Goal: Transaction & Acquisition: Purchase product/service

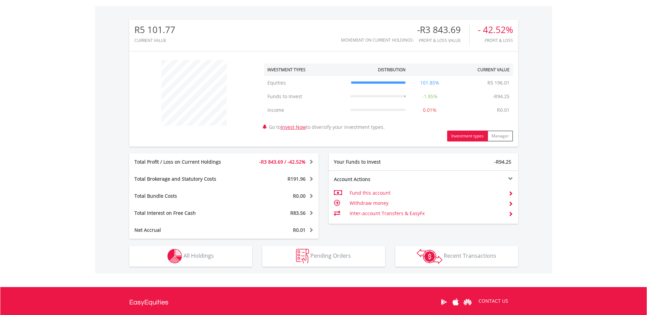
scroll to position [205, 0]
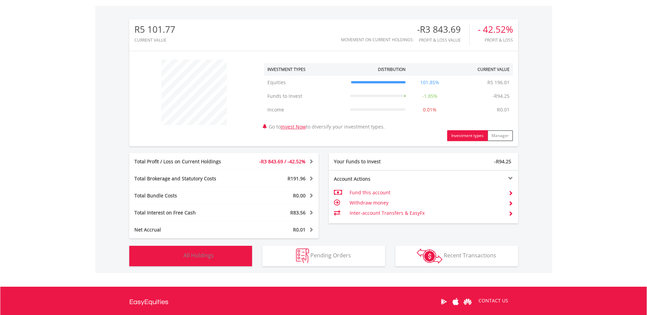
click at [195, 253] on span "All Holdings" at bounding box center [198, 255] width 30 height 7
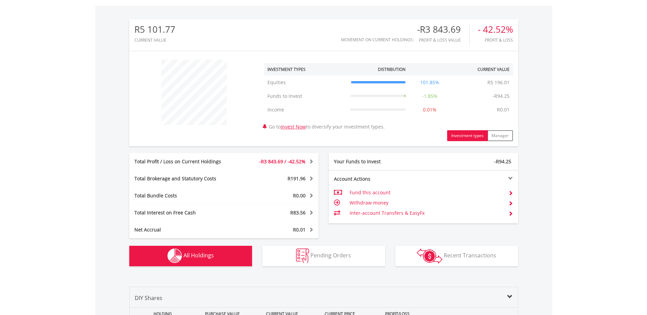
scroll to position [484, 0]
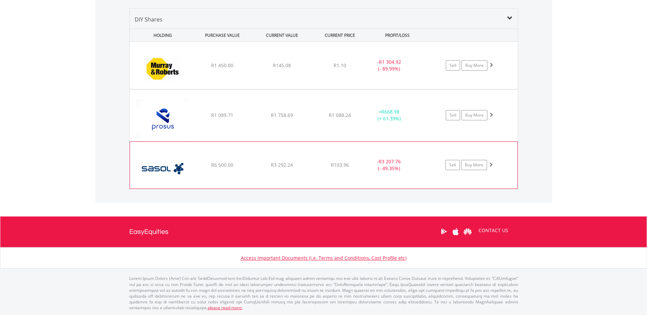
click at [261, 69] on div "R3 292.24" at bounding box center [282, 65] width 58 height 7
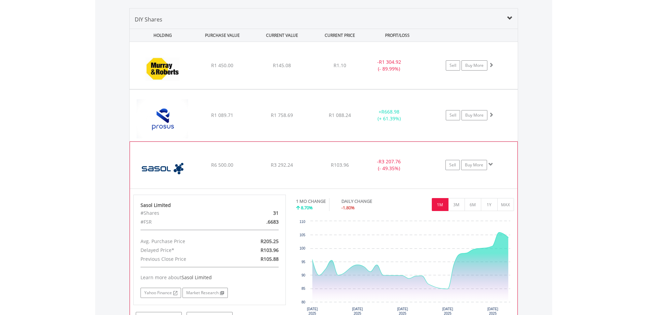
click at [225, 89] on div "﻿ Sasol Limited R6 500.00 R3 292.24 R103.96 - R3 207.76 (- 49.35%) Sell Buy More" at bounding box center [324, 65] width 388 height 47
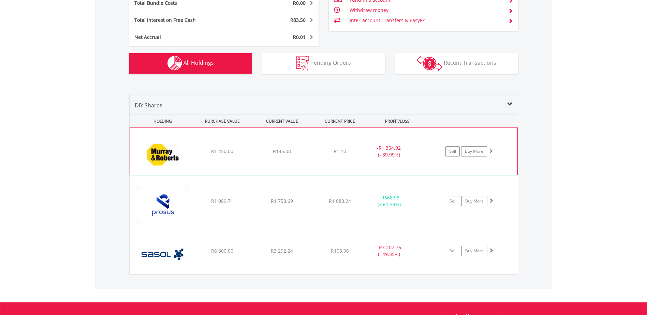
scroll to position [398, 0]
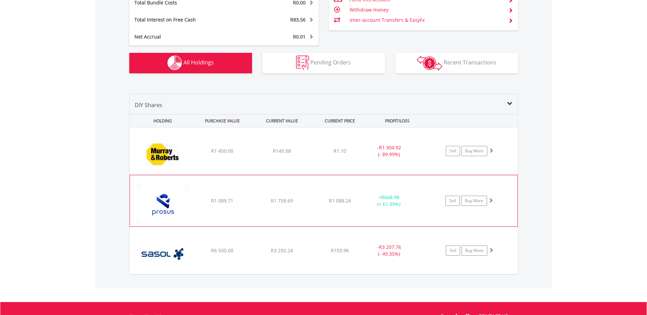
click at [191, 202] on img at bounding box center [162, 204] width 59 height 41
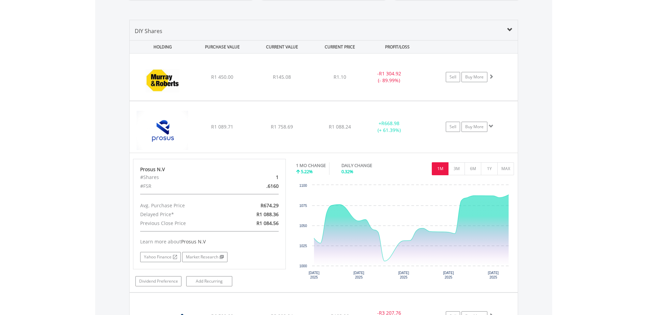
scroll to position [472, 0]
click at [453, 78] on link "Sell" at bounding box center [452, 77] width 14 height 10
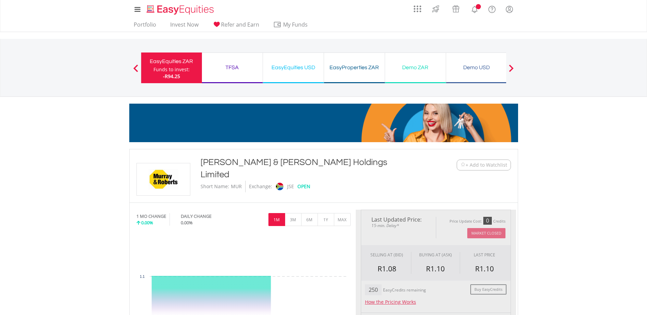
type input "******"
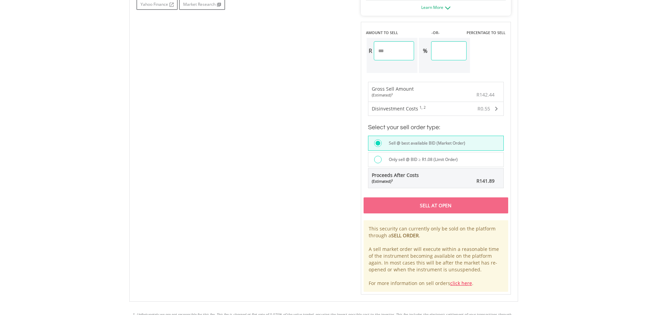
scroll to position [408, 0]
click at [379, 160] on div at bounding box center [377, 158] width 7 height 7
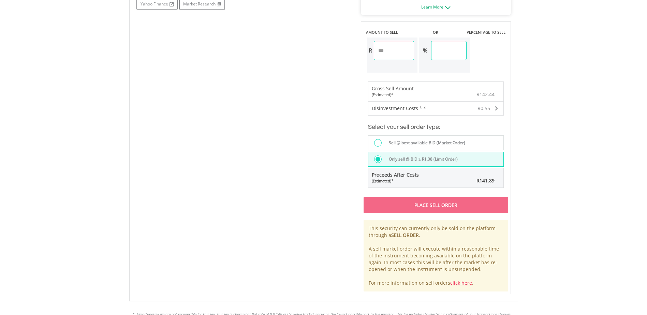
click at [376, 143] on div at bounding box center [377, 142] width 7 height 7
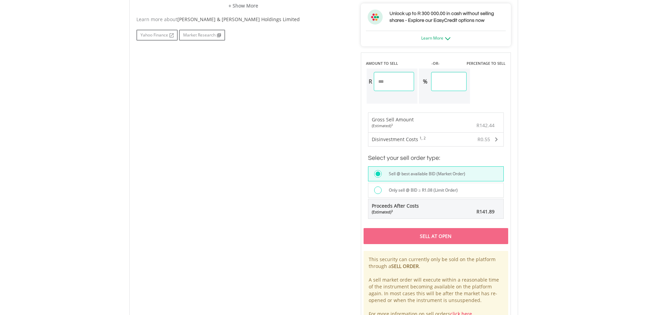
scroll to position [377, 0]
click at [483, 211] on span "R141.89" at bounding box center [485, 211] width 18 height 6
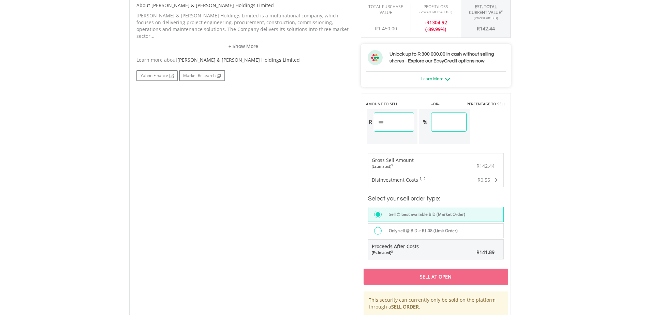
scroll to position [336, 0]
click at [379, 232] on div at bounding box center [377, 230] width 7 height 7
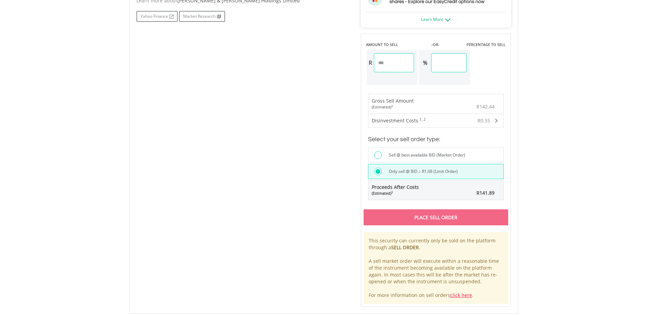
scroll to position [396, 0]
click at [378, 155] on div at bounding box center [377, 154] width 7 height 7
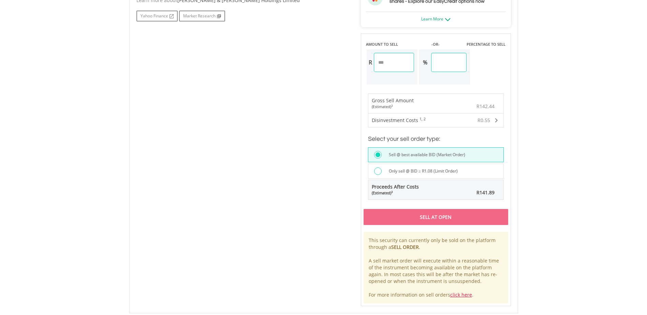
click at [449, 218] on div "Sell At Open" at bounding box center [435, 217] width 145 height 16
click at [378, 172] on div at bounding box center [377, 170] width 7 height 7
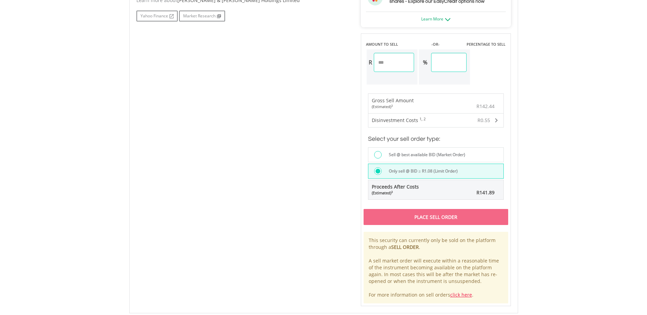
click at [437, 217] on div "Place Sell Order" at bounding box center [435, 217] width 145 height 16
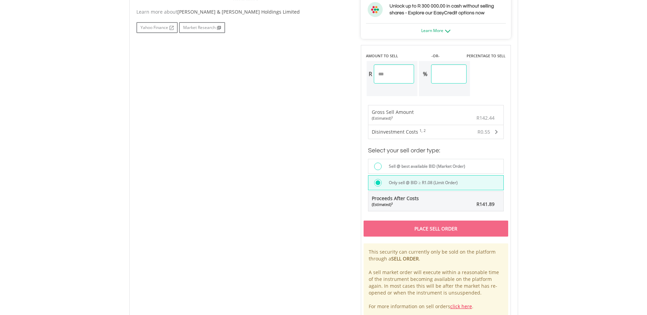
scroll to position [384, 0]
click at [392, 75] on input "******" at bounding box center [394, 74] width 41 height 19
drag, startPoint x: 462, startPoint y: 74, endPoint x: 438, endPoint y: 74, distance: 23.5
click at [438, 74] on input "******" at bounding box center [448, 74] width 35 height 19
type input "**"
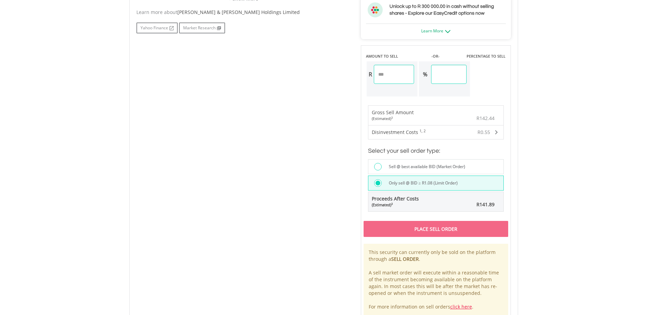
click at [414, 76] on div "Last Updated Price: 15-min. Delay* Price Update Cost: 0 Credits Market Closed S…" at bounding box center [436, 72] width 160 height 492
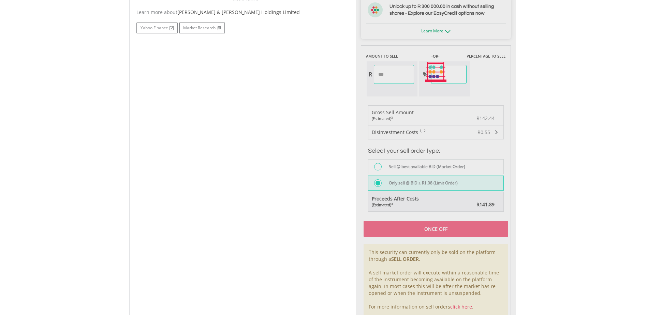
type input "******"
type input "*****"
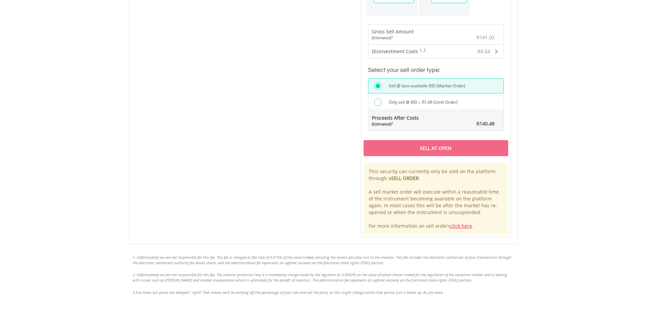
scroll to position [465, 0]
click at [378, 101] on div at bounding box center [377, 101] width 7 height 7
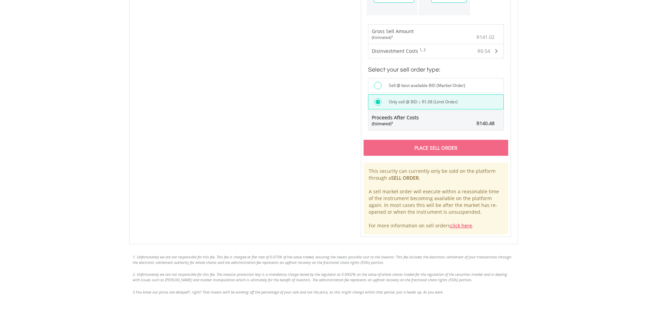
click at [437, 150] on div "Place Sell Order" at bounding box center [435, 148] width 145 height 16
click at [464, 226] on link "click here" at bounding box center [461, 225] width 22 height 6
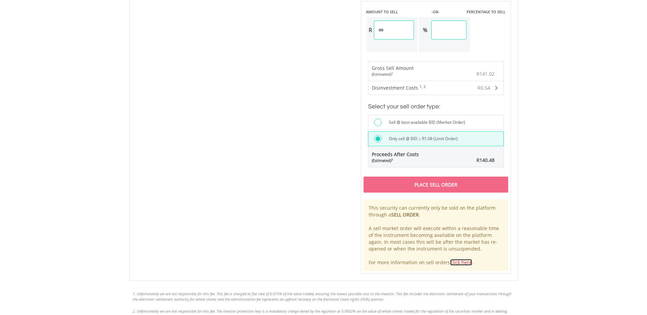
scroll to position [0, 0]
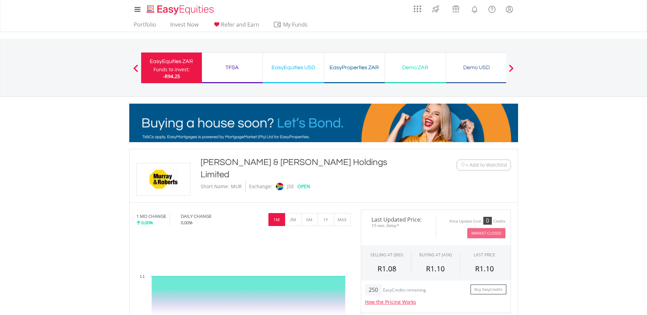
click at [259, 161] on div "[PERSON_NAME] & [PERSON_NAME] Holdings Limited" at bounding box center [307, 168] width 214 height 25
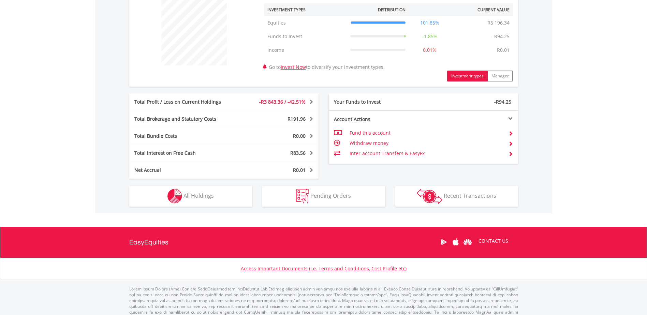
scroll to position [275, 0]
